Goal: Transaction & Acquisition: Obtain resource

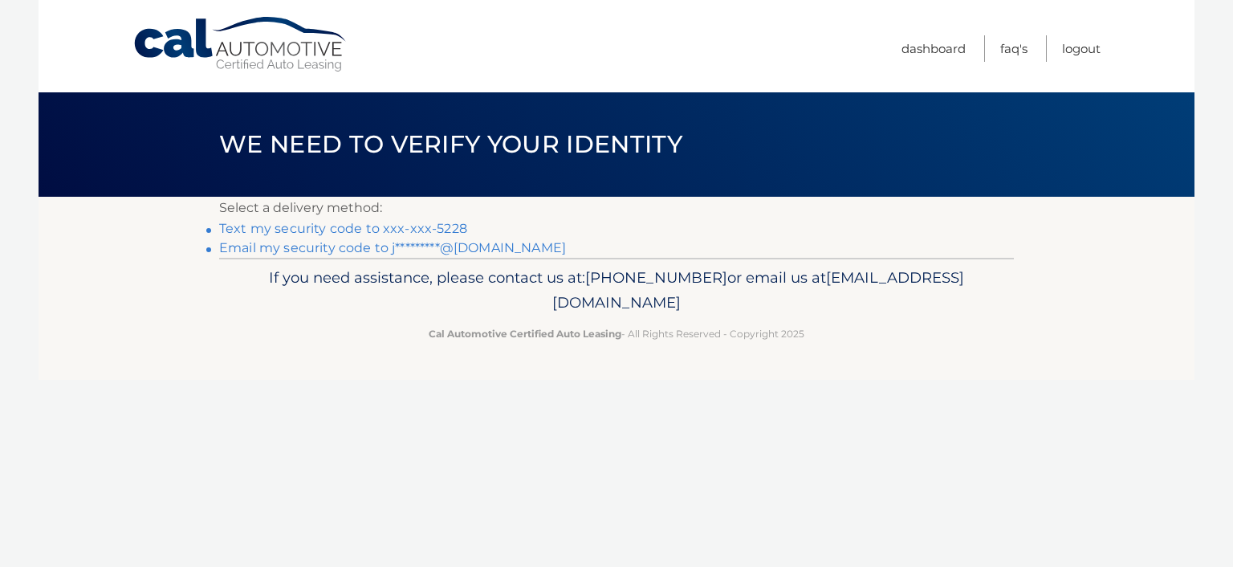
click at [368, 243] on link "Email my security code to j*********@msn.com" at bounding box center [392, 247] width 347 height 15
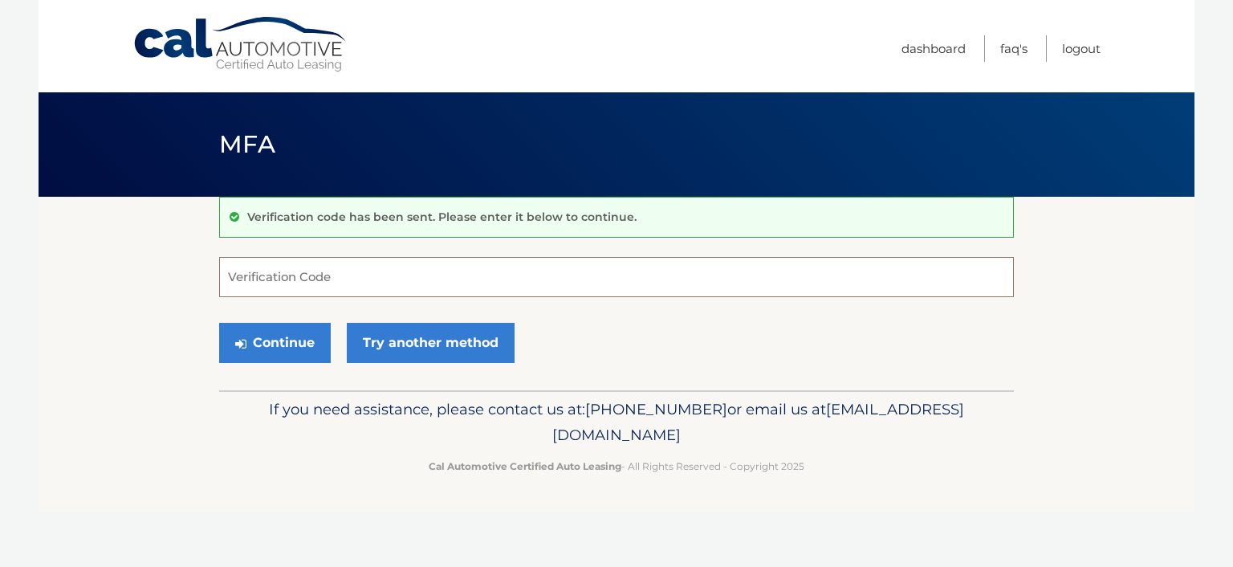
click at [337, 278] on input "Verification Code" at bounding box center [616, 277] width 795 height 40
paste input "419051"
type input "419051"
click at [309, 326] on button "Continue" at bounding box center [275, 343] width 112 height 40
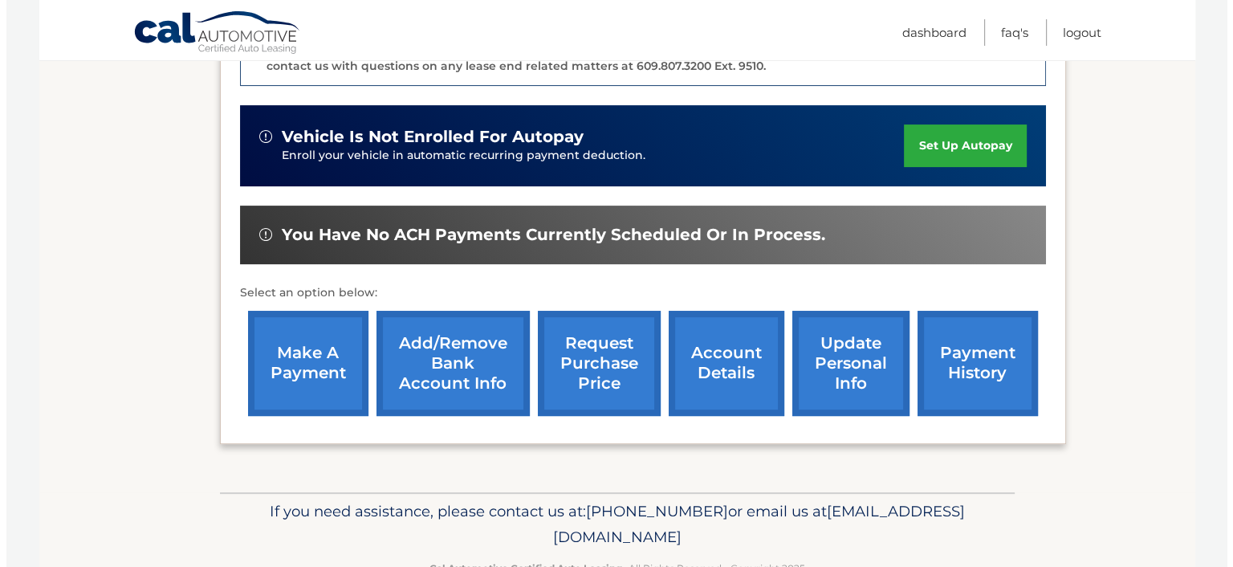
scroll to position [482, 0]
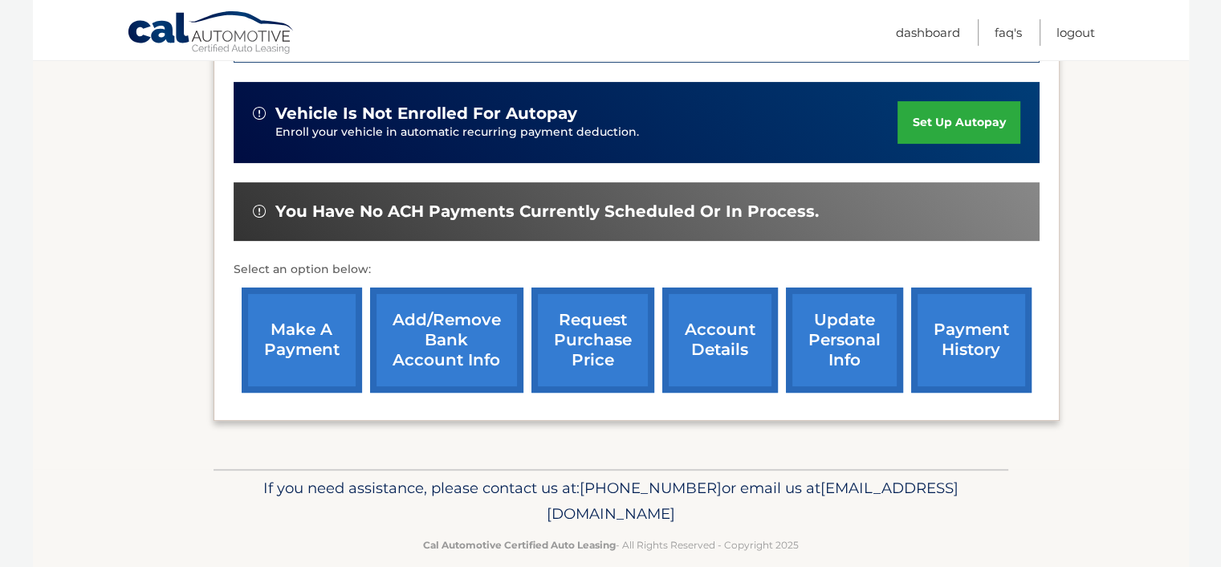
click at [604, 365] on link "request purchase price" at bounding box center [592, 339] width 123 height 105
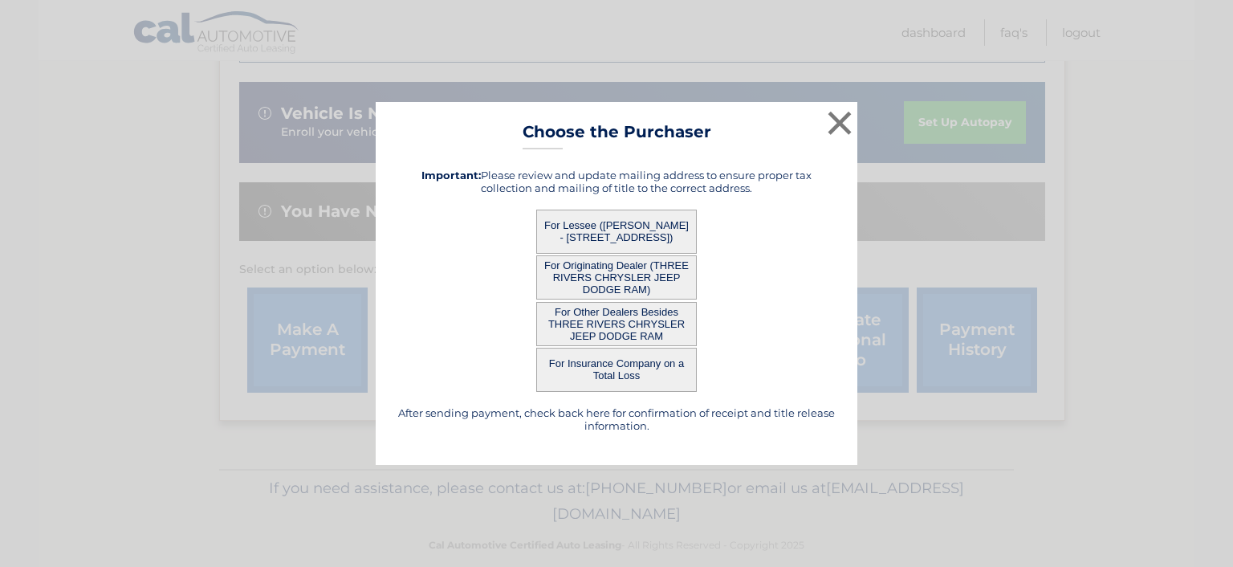
click at [581, 241] on button "For Lessee ([PERSON_NAME] - [STREET_ADDRESS])" at bounding box center [616, 231] width 161 height 44
click at [597, 222] on button "For Lessee ([PERSON_NAME] - [STREET_ADDRESS])" at bounding box center [616, 231] width 161 height 44
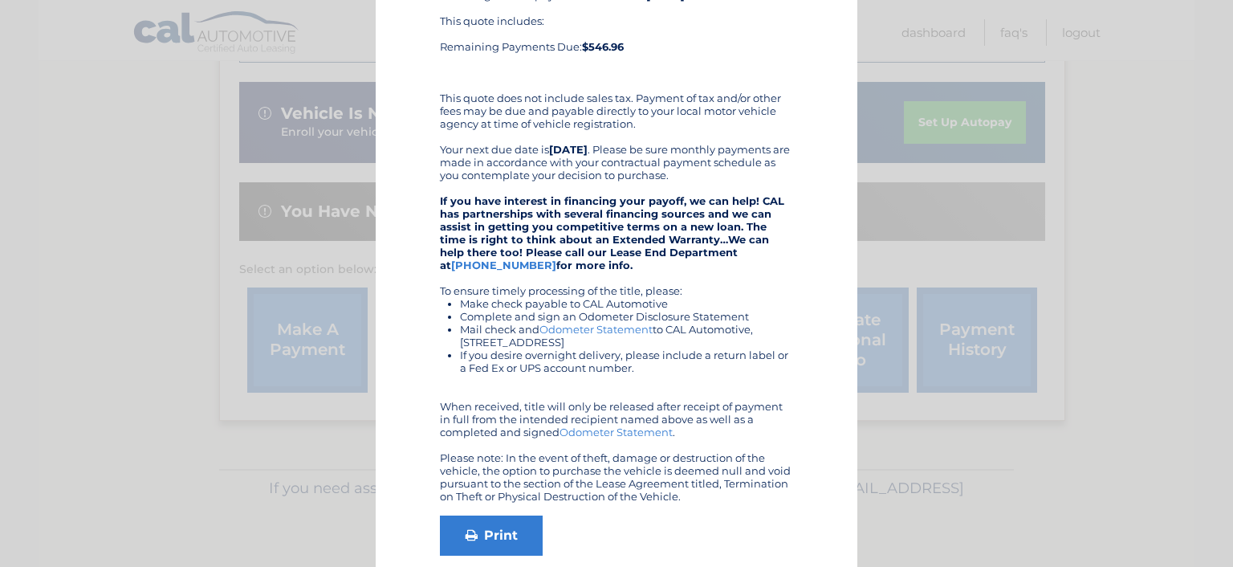
scroll to position [302, 0]
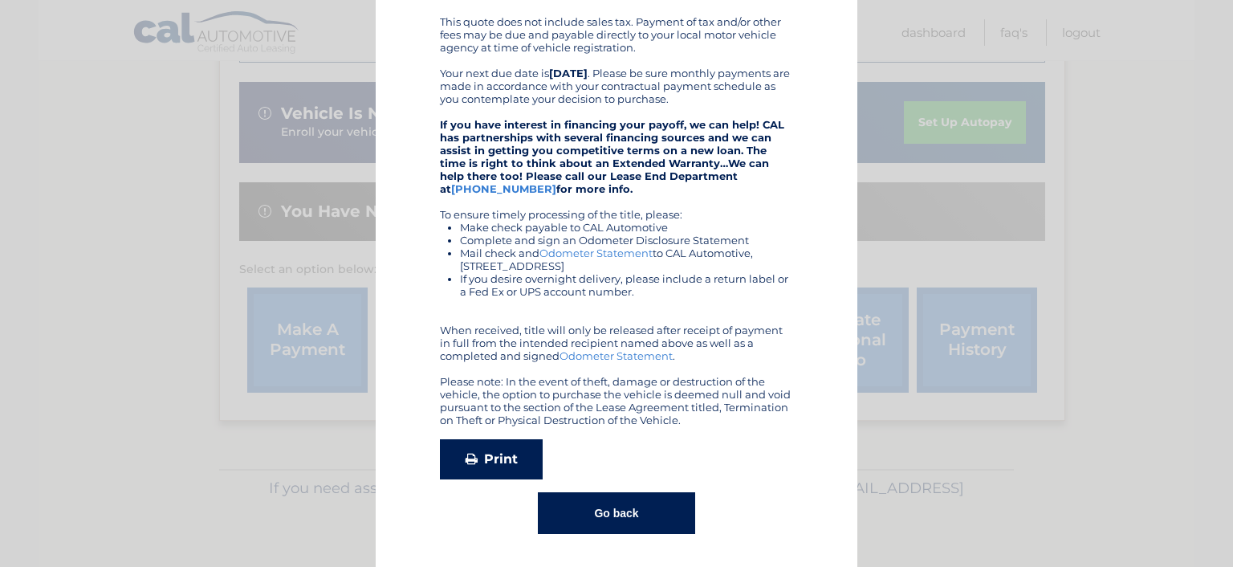
click at [508, 460] on link "Print" at bounding box center [491, 459] width 103 height 40
click at [568, 515] on button "Go back" at bounding box center [616, 513] width 156 height 42
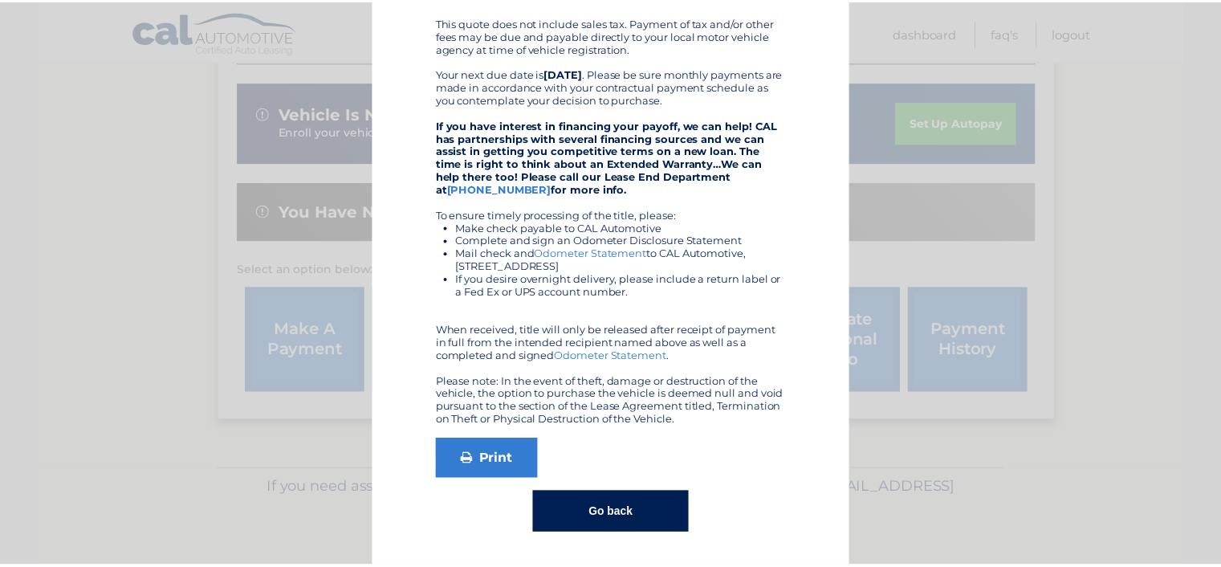
scroll to position [0, 0]
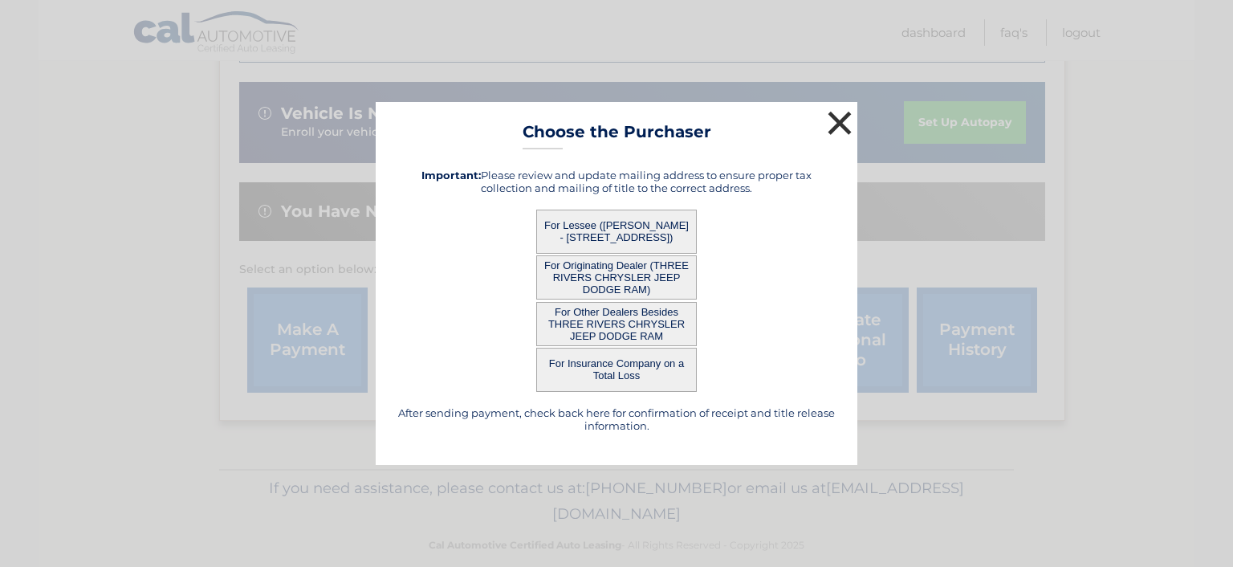
click at [843, 122] on button "×" at bounding box center [839, 123] width 32 height 32
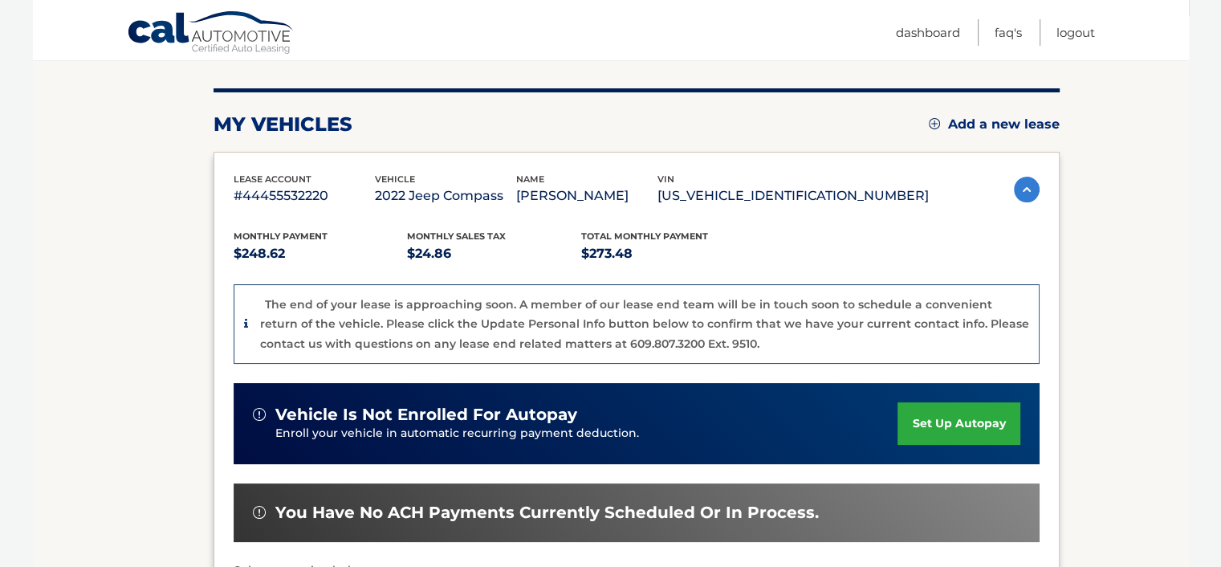
scroll to position [161, 0]
